Goal: Find specific page/section: Find specific page/section

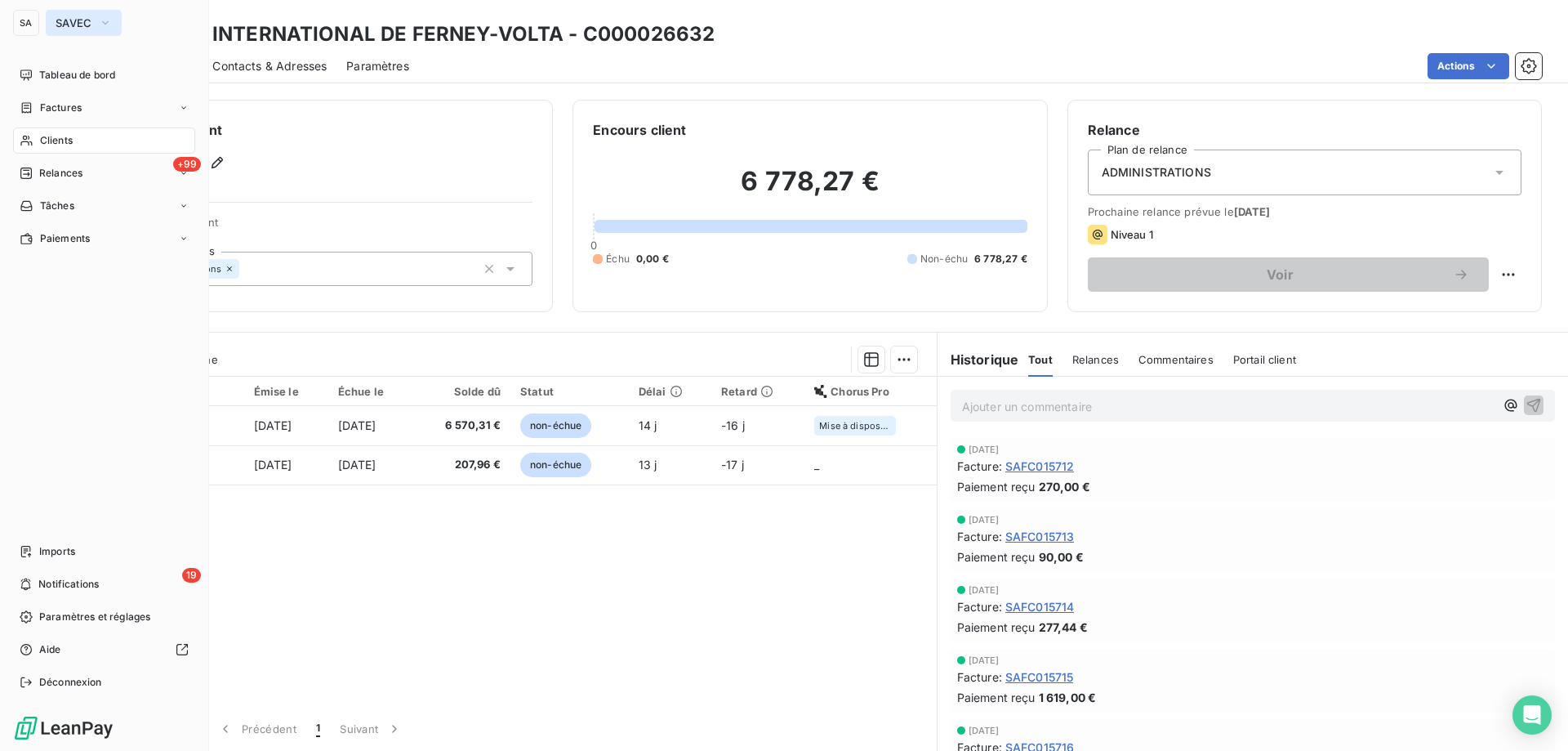
click at [75, 19] on span "SAVEC" at bounding box center [74, 23] width 36 height 13
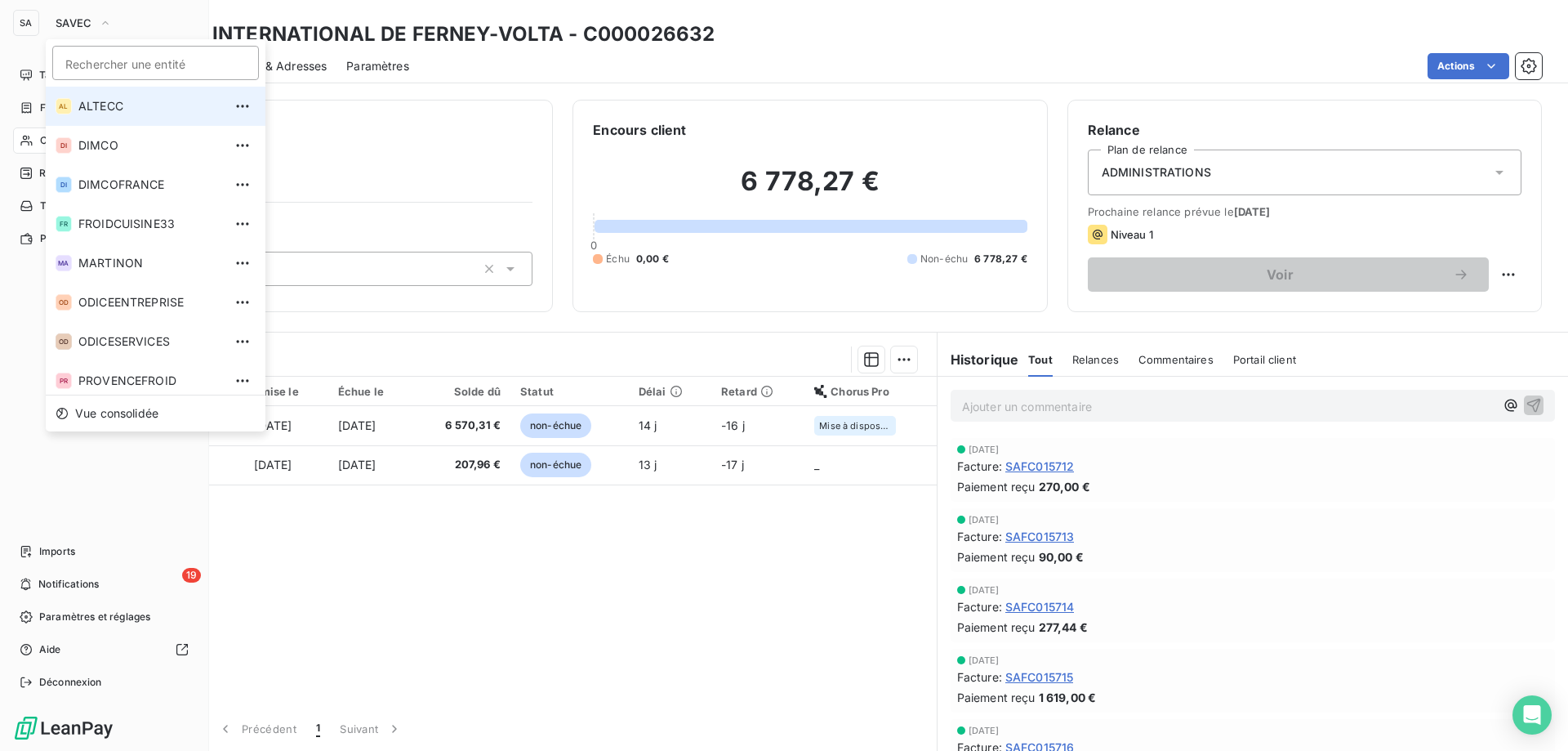
click at [139, 112] on span "ALTECC" at bounding box center [150, 106] width 144 height 17
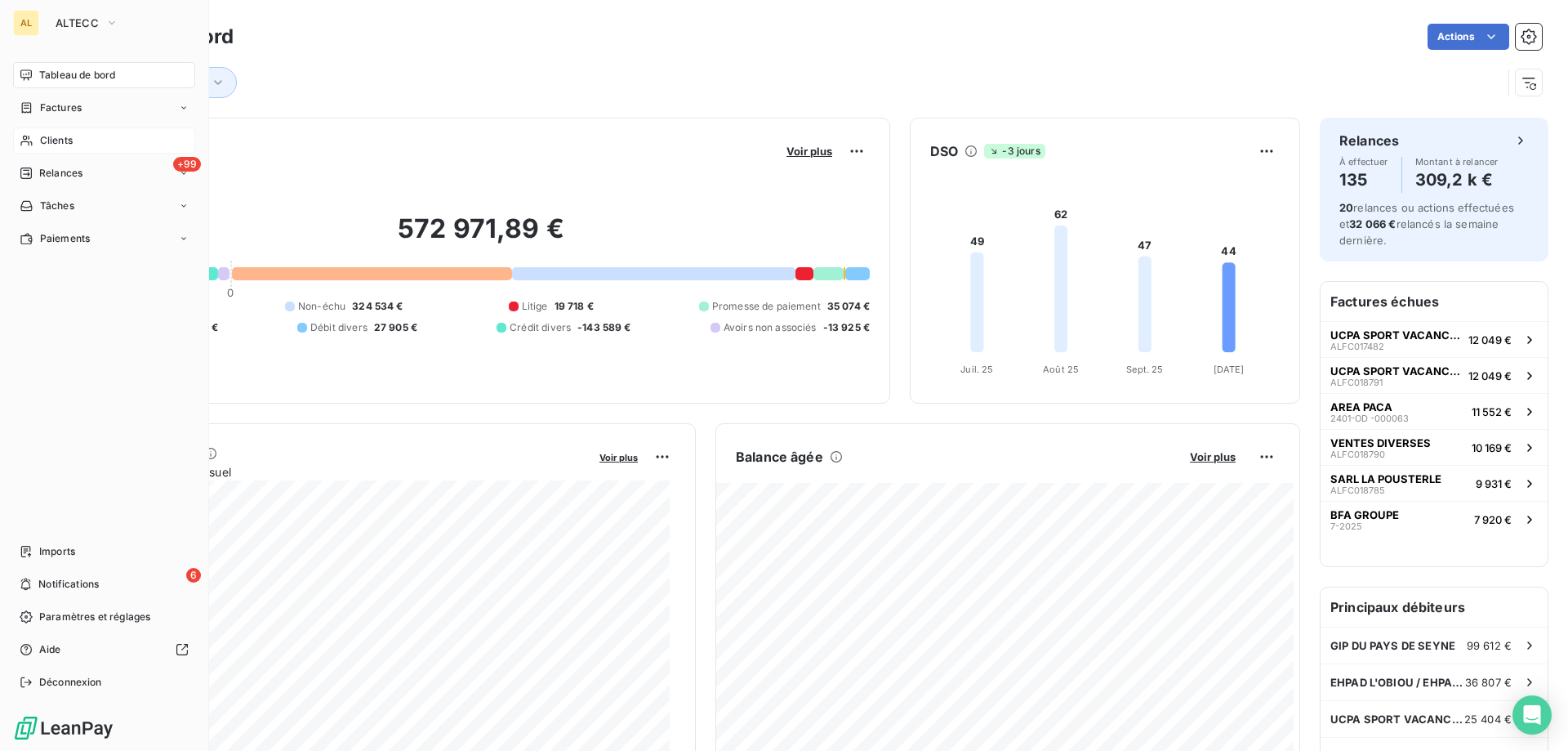
click at [54, 146] on span "Clients" at bounding box center [56, 141] width 33 height 15
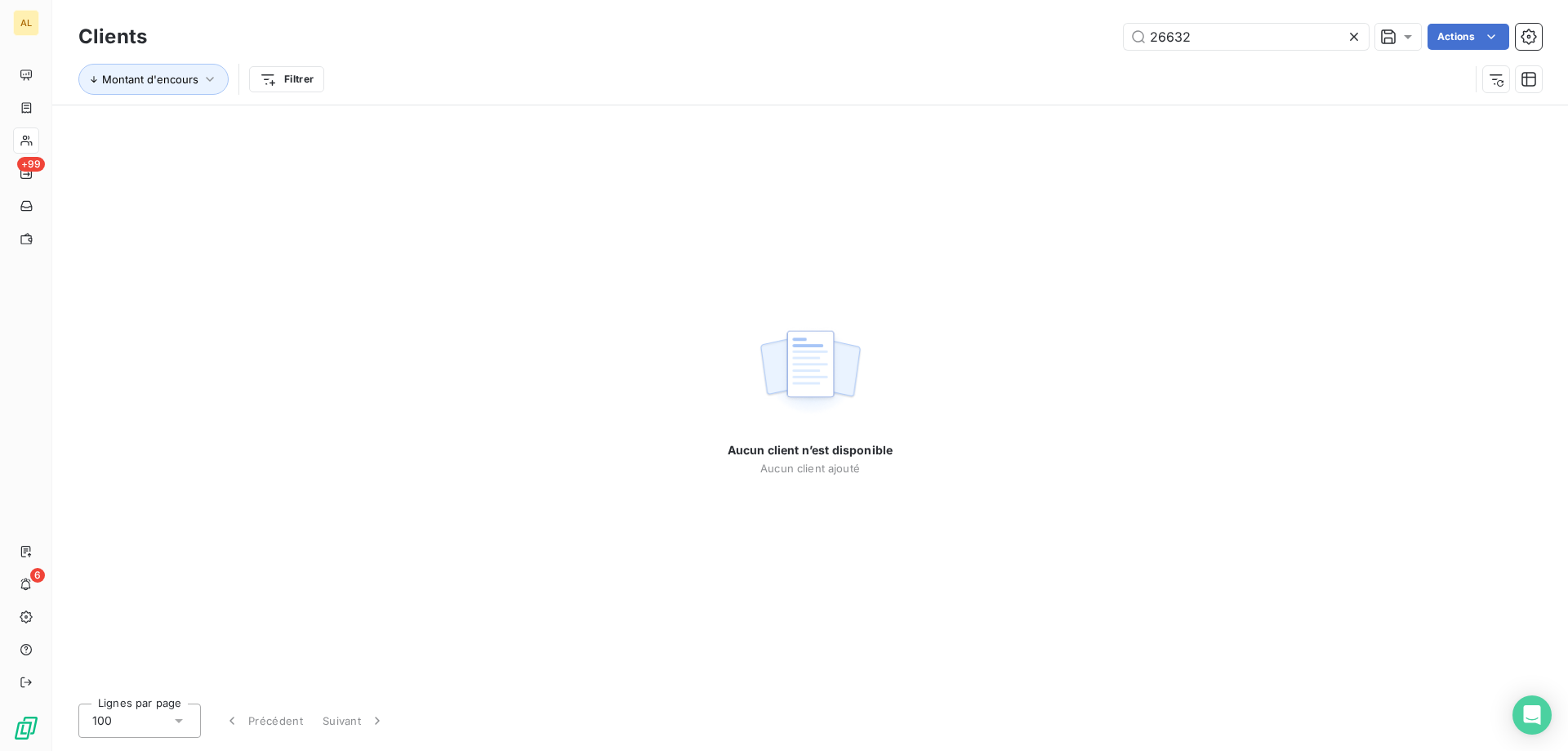
drag, startPoint x: 1193, startPoint y: 43, endPoint x: 944, endPoint y: 10, distance: 251.2
click at [944, 10] on div "Clients 26632 Actions Montant d'encours Filtrer" at bounding box center [810, 52] width 1516 height 104
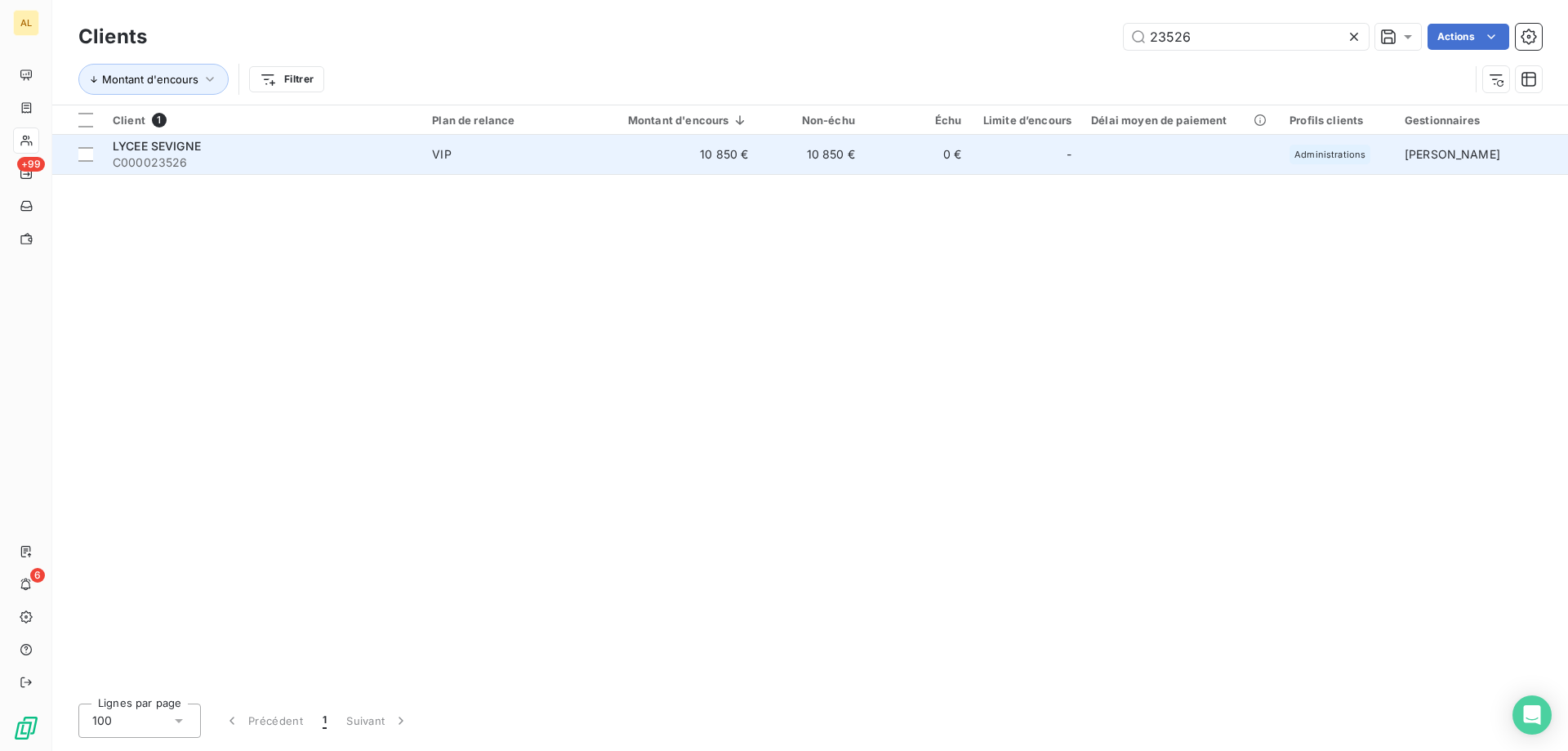
type input "23526"
click at [249, 143] on div "LYCEE SEVIGNE" at bounding box center [263, 146] width 300 height 17
